Goal: Information Seeking & Learning: Learn about a topic

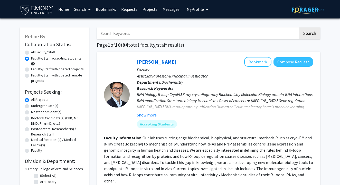
click at [197, 8] on span "My Profile" at bounding box center [195, 9] width 17 height 5
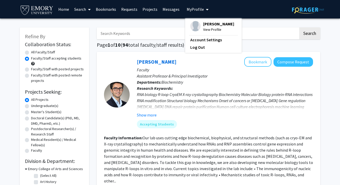
click at [171, 5] on link "Messages" at bounding box center [171, 9] width 22 height 18
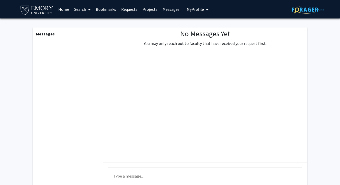
click at [69, 9] on link "Home" at bounding box center [64, 9] width 16 height 18
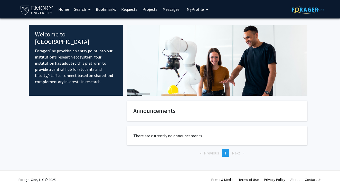
click at [82, 9] on link "Search" at bounding box center [83, 9] width 22 height 18
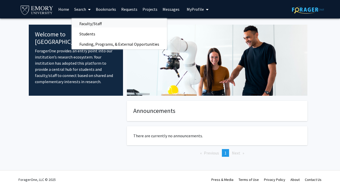
click at [92, 22] on span "Faculty/Staff" at bounding box center [91, 23] width 38 height 10
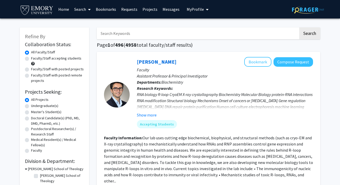
click at [31, 106] on label "Undergraduate(s)" at bounding box center [44, 105] width 27 height 5
click at [31, 106] on input "Undergraduate(s)" at bounding box center [32, 104] width 3 height 3
radio input "true"
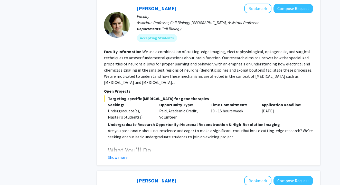
scroll to position [456, 0]
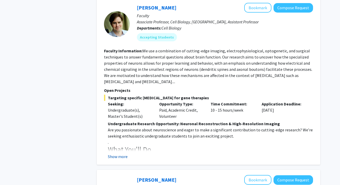
click at [117, 154] on button "Show more" at bounding box center [118, 157] width 20 height 6
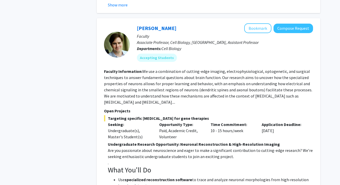
scroll to position [439, 0]
